Goal: Use online tool/utility: Utilize a website feature to perform a specific function

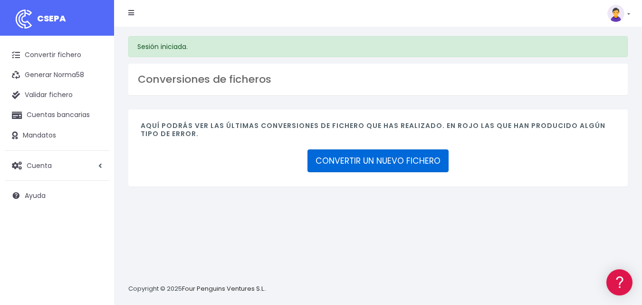
click at [349, 156] on link "CONVERTIR UN NUEVO FICHERO" at bounding box center [378, 160] width 141 height 23
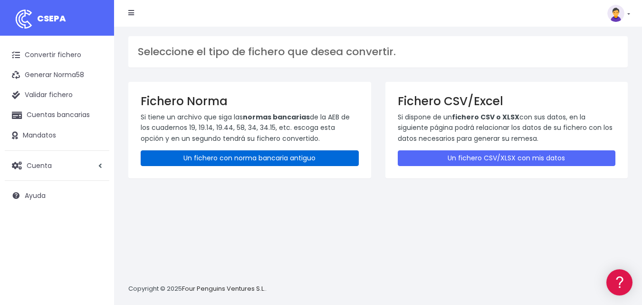
click at [324, 160] on link "Un fichero con norma bancaria antiguo" at bounding box center [250, 158] width 218 height 16
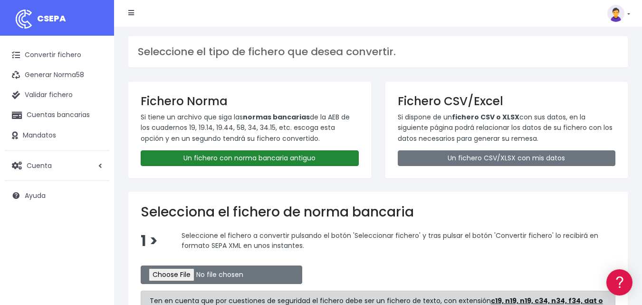
scroll to position [48, 0]
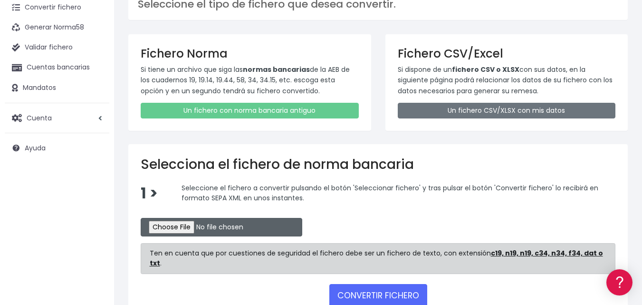
click at [206, 234] on input "file" at bounding box center [222, 227] width 162 height 19
type input "C:\fakepath\REMESA BS 27 08 2025.N19"
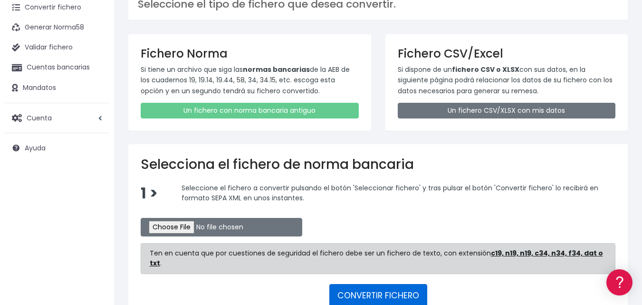
click at [368, 284] on button "CONVERTIR FICHERO" at bounding box center [378, 295] width 98 height 23
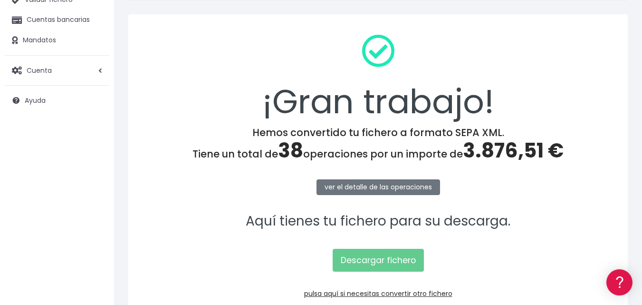
scroll to position [143, 0]
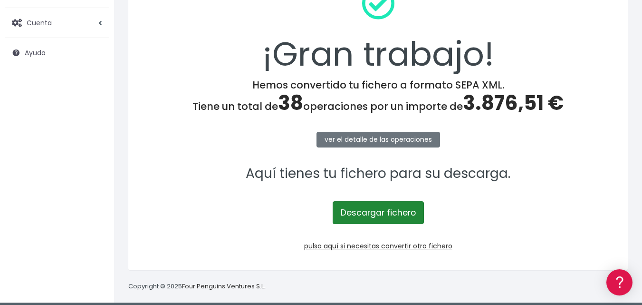
click at [370, 214] on link "Descargar fichero" at bounding box center [378, 212] width 91 height 23
